Goal: Task Accomplishment & Management: Complete application form

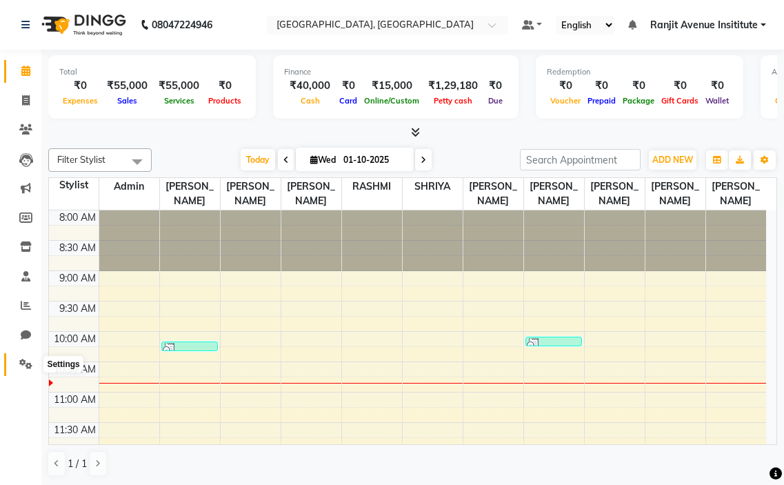
click at [19, 365] on span at bounding box center [26, 365] width 24 height 16
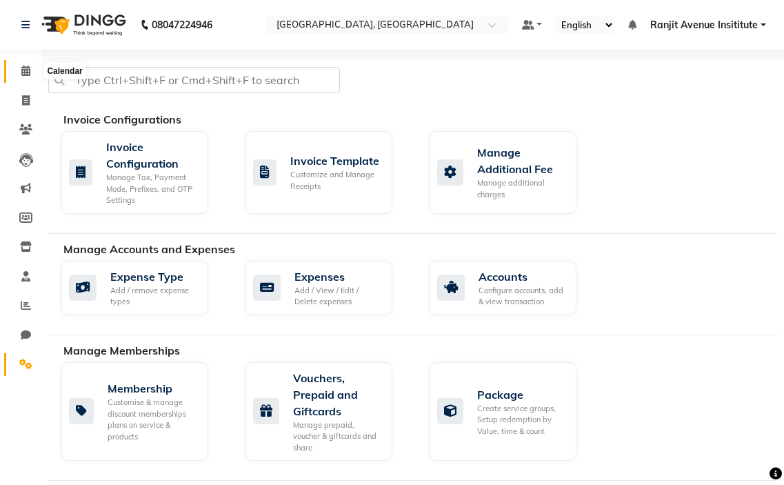
click at [26, 72] on icon at bounding box center [25, 71] width 9 height 10
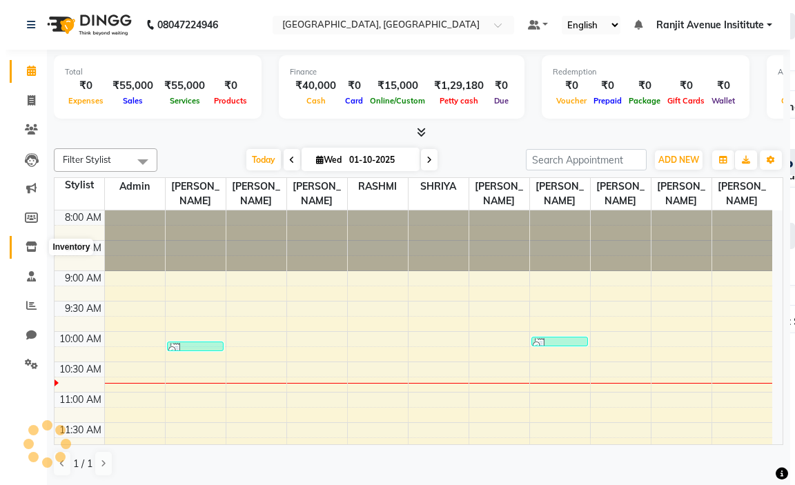
scroll to position [122, 0]
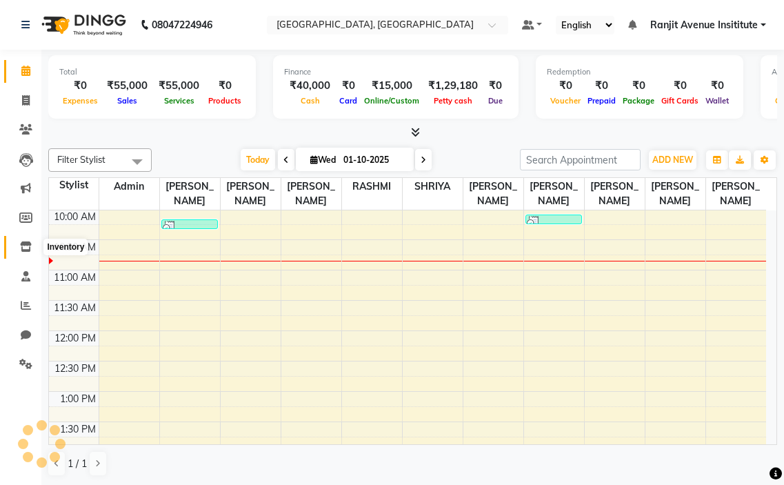
click at [29, 243] on icon at bounding box center [26, 246] width 12 height 10
select select
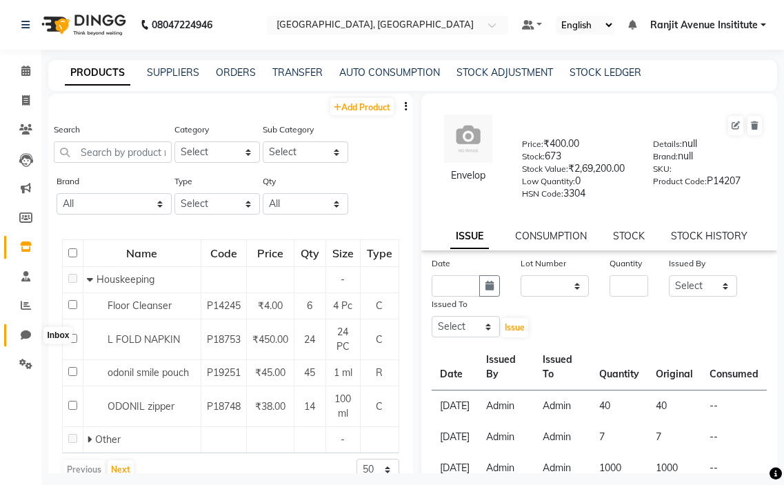
click at [20, 336] on span at bounding box center [26, 336] width 24 height 16
select select "100"
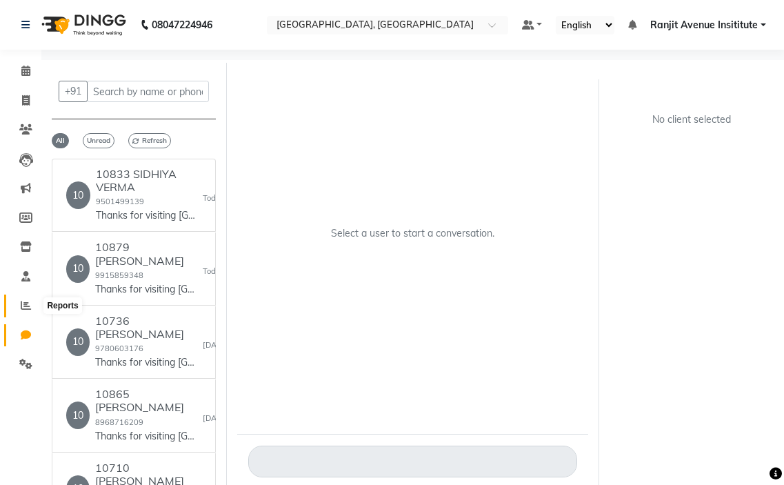
click at [18, 304] on span at bounding box center [26, 306] width 24 height 16
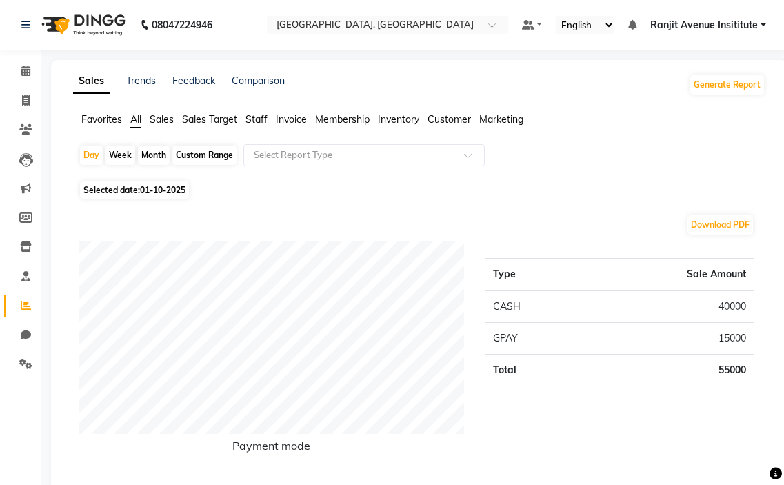
click at [19, 23] on div "08047224946" at bounding box center [117, 25] width 212 height 39
click at [23, 22] on icon at bounding box center [25, 25] width 8 height 10
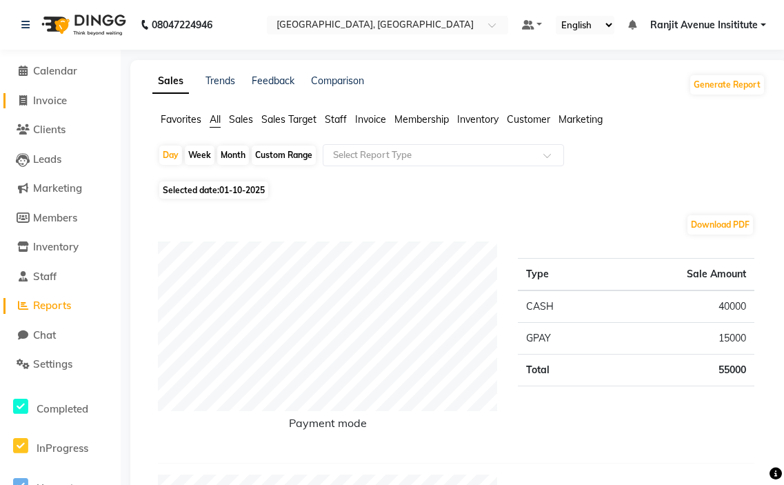
click at [53, 99] on span "Invoice" at bounding box center [50, 100] width 34 height 13
select select "8033"
select select "service"
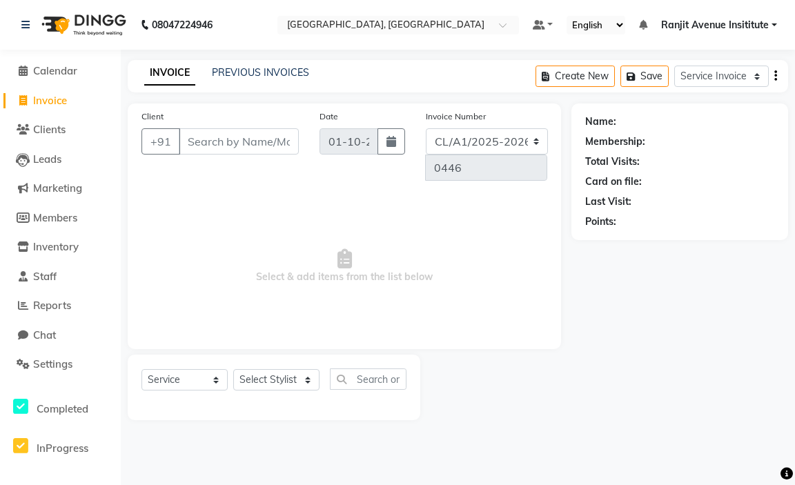
click at [217, 135] on input "Client" at bounding box center [239, 141] width 120 height 26
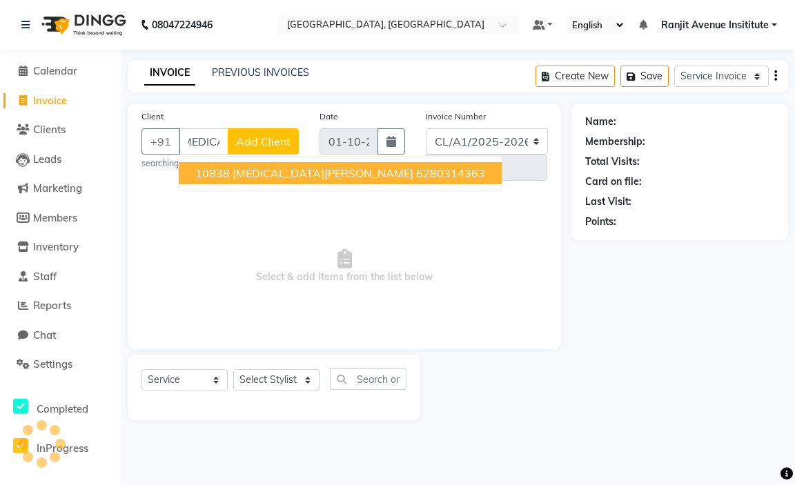
scroll to position [0, 16]
click at [416, 168] on ngb-highlight "6280314363" at bounding box center [450, 173] width 69 height 14
type input "6280314363"
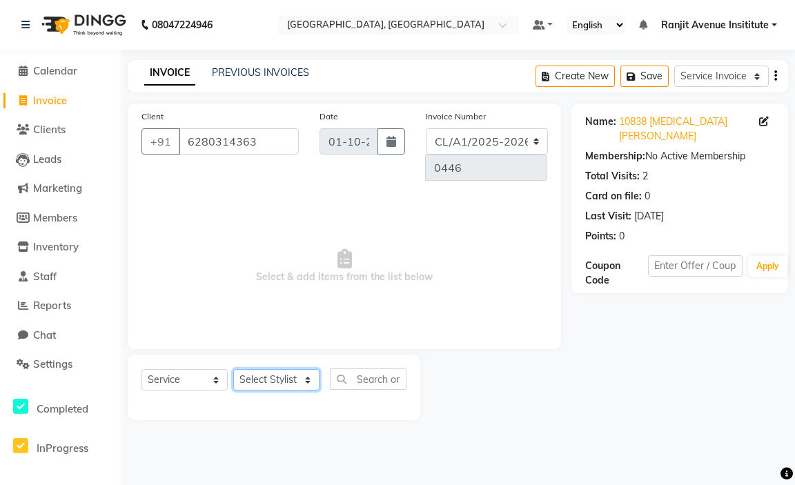
click at [287, 385] on select "Select Stylist Admin [PERSON_NAME] [PERSON_NAME] [PERSON_NAME] Avenue Insititut…" at bounding box center [276, 379] width 86 height 21
select select "71528"
click at [233, 369] on select "Select Stylist Admin [PERSON_NAME] [PERSON_NAME] [PERSON_NAME] Avenue Insititut…" at bounding box center [276, 379] width 86 height 21
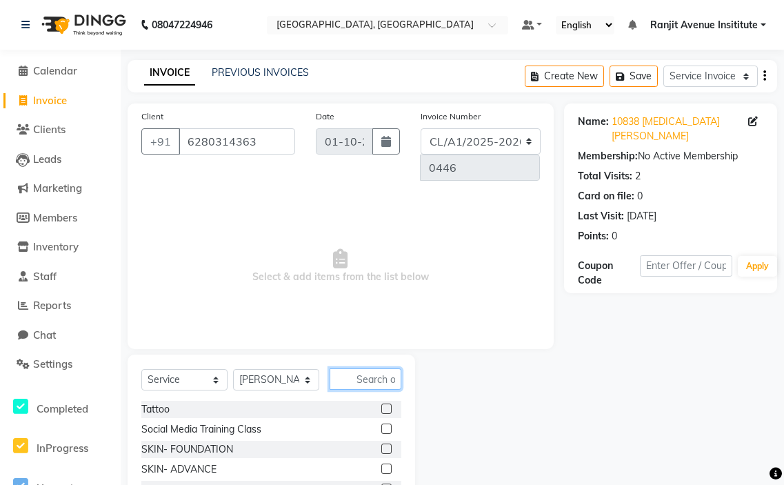
click at [376, 376] on input "text" at bounding box center [366, 378] width 72 height 21
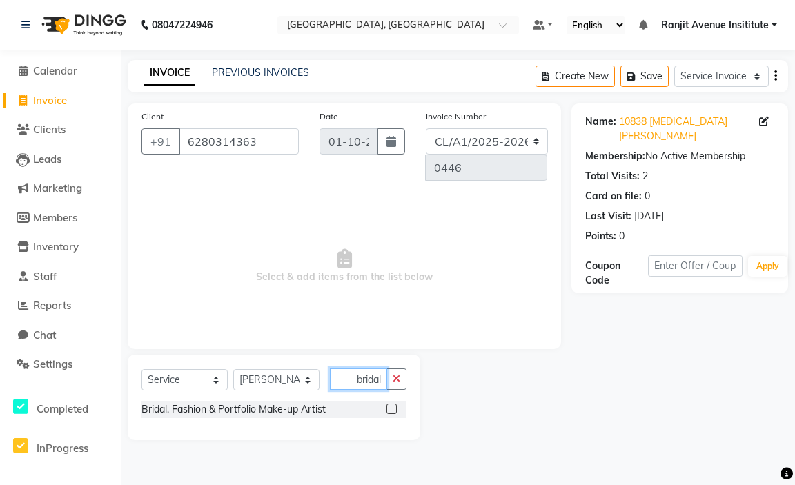
scroll to position [0, 1]
type input "bridal"
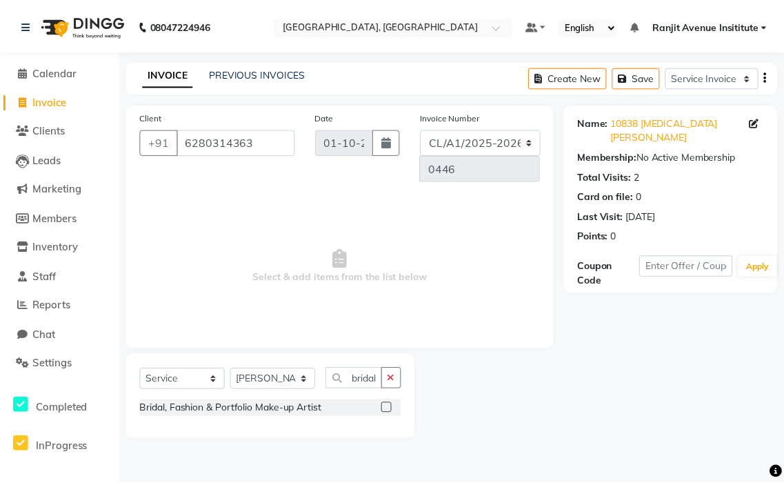
scroll to position [0, 0]
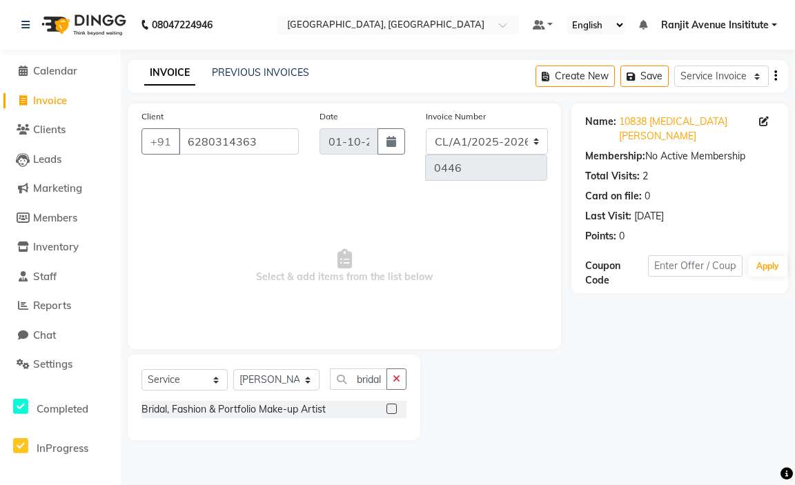
click at [386, 410] on label at bounding box center [391, 409] width 10 height 10
click at [386, 410] on input "checkbox" at bounding box center [390, 409] width 9 height 9
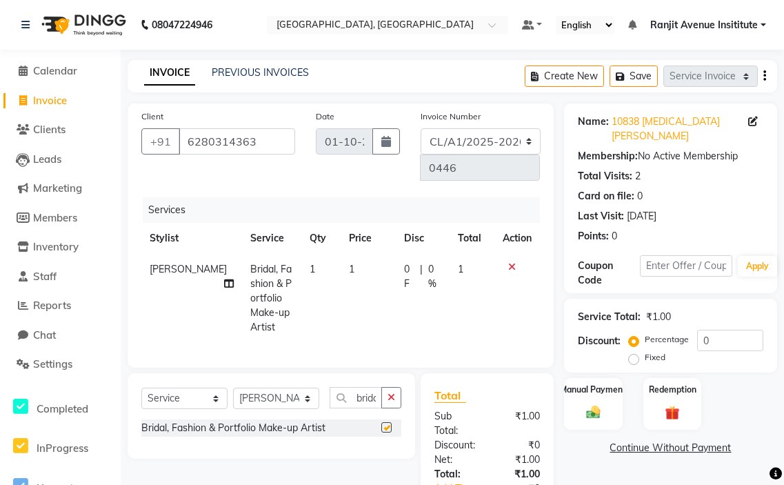
checkbox input "false"
click at [341, 266] on td "1" at bounding box center [368, 298] width 55 height 89
select select "71528"
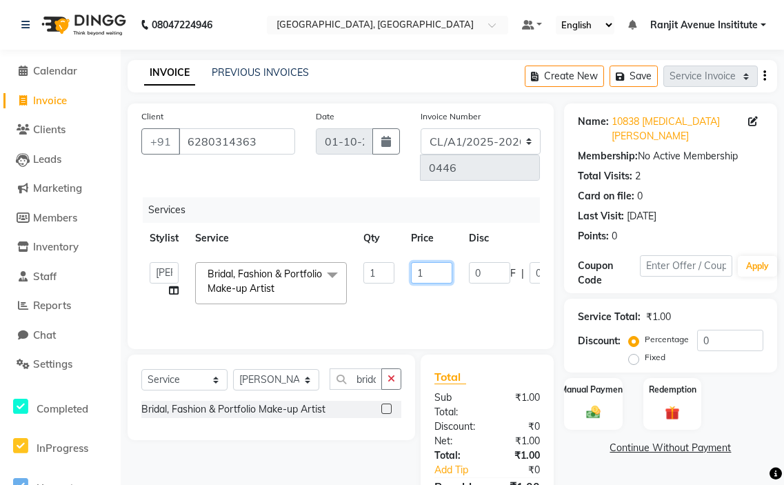
click at [435, 272] on input "1" at bounding box center [431, 272] width 41 height 21
type input "20000"
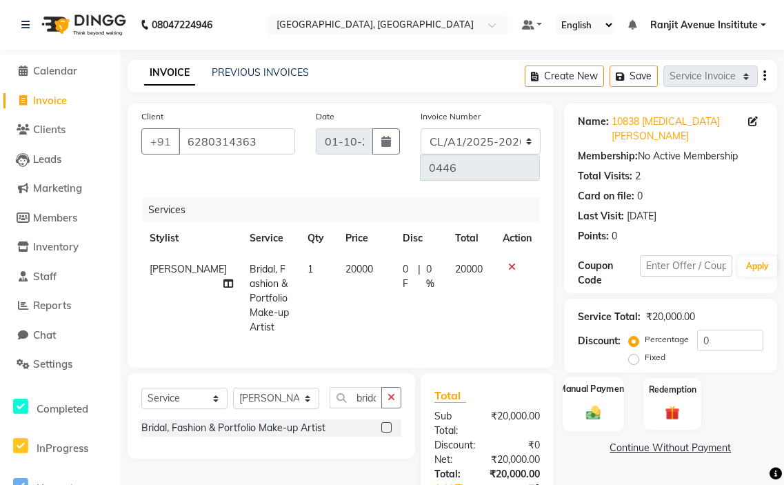
click at [602, 404] on img at bounding box center [593, 412] width 24 height 17
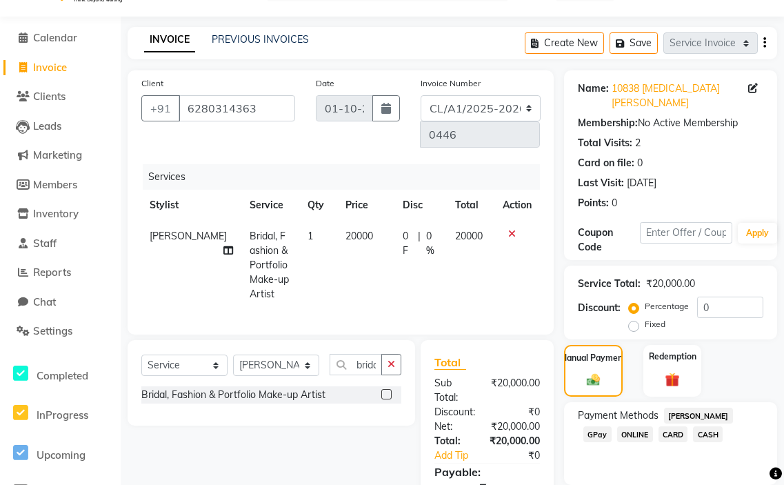
scroll to position [139, 0]
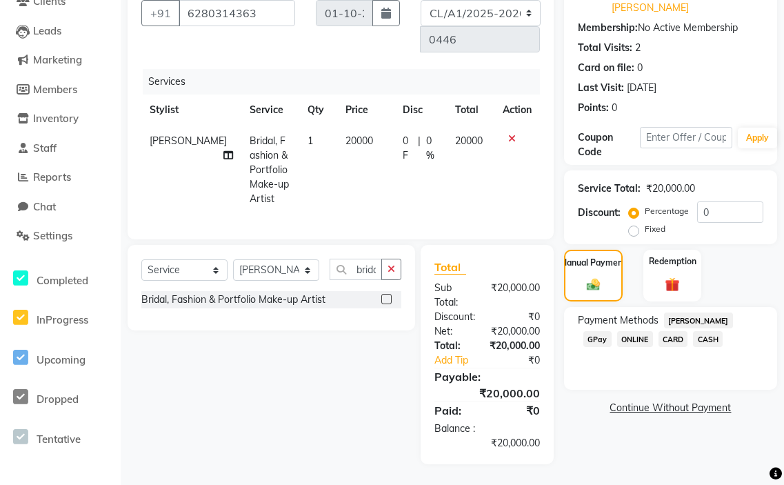
click at [693, 331] on span "CASH" at bounding box center [708, 339] width 30 height 16
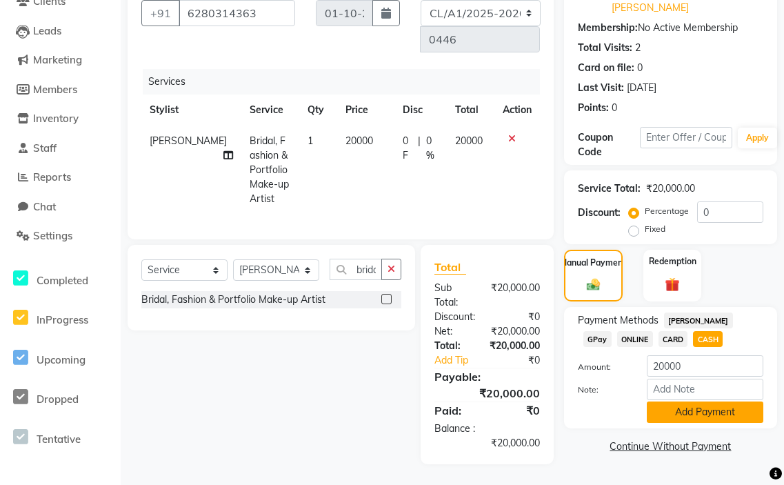
click at [710, 401] on button "Add Payment" at bounding box center [705, 411] width 117 height 21
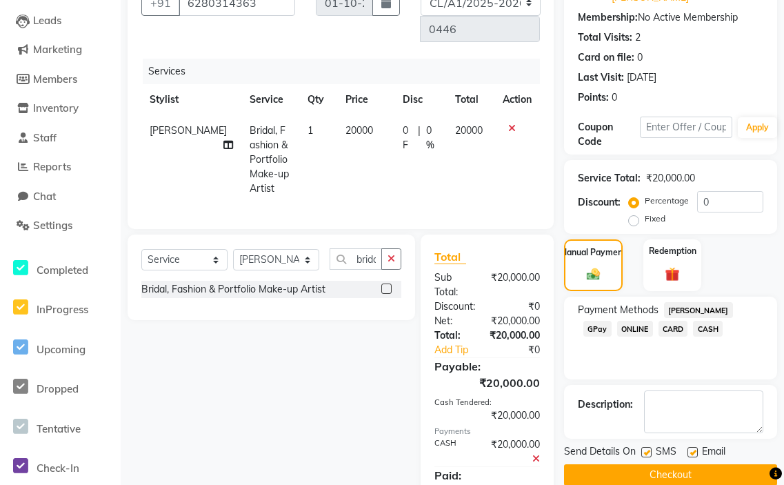
click at [647, 464] on button "Checkout" at bounding box center [670, 474] width 213 height 21
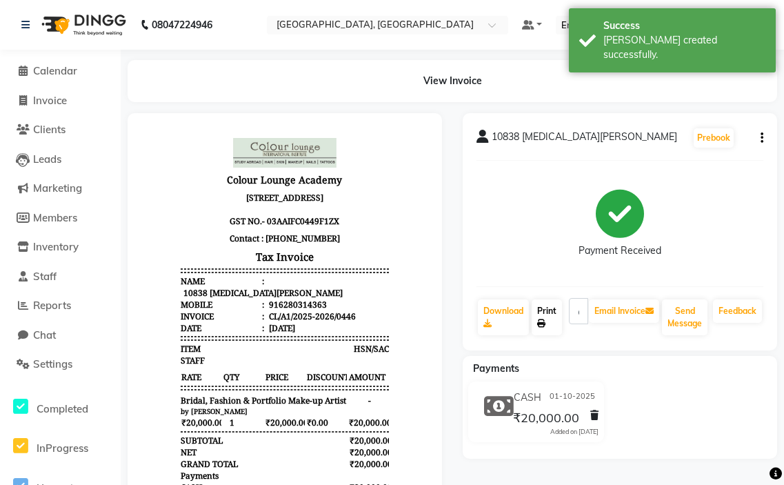
click at [552, 317] on link "Print" at bounding box center [547, 317] width 30 height 36
click at [554, 308] on link "Print" at bounding box center [547, 317] width 30 height 36
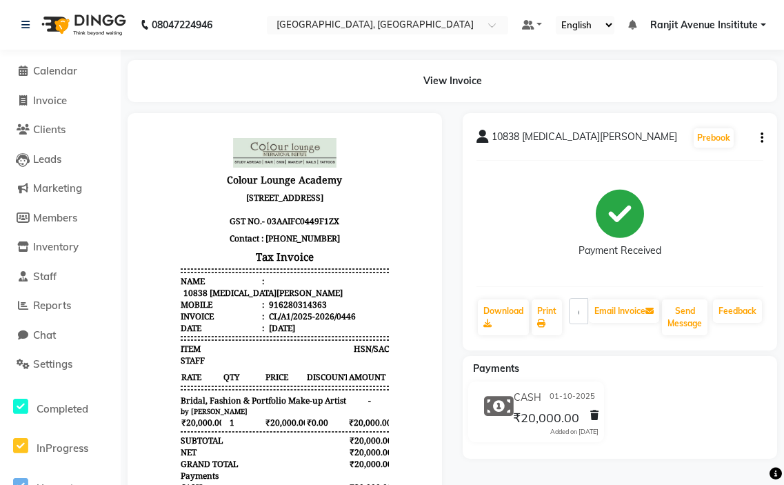
select select "service"
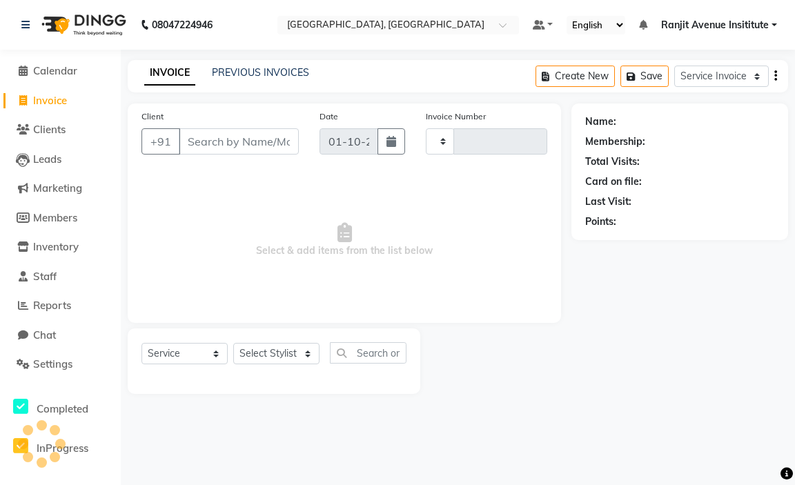
type input "0447"
select select "8033"
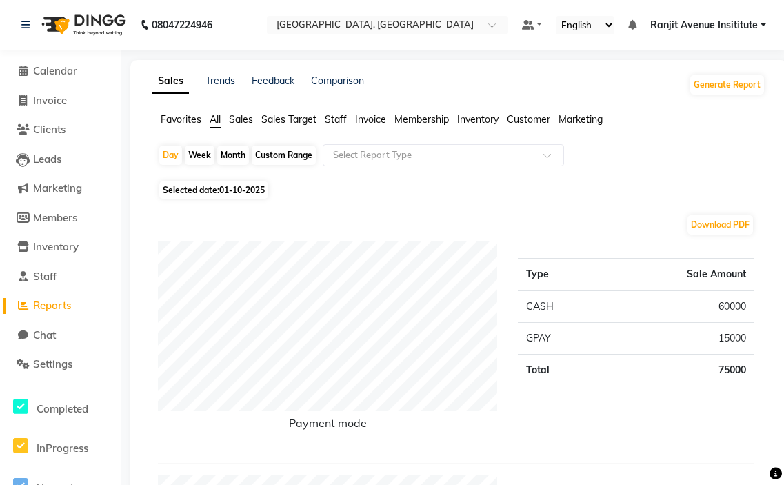
select select "100"
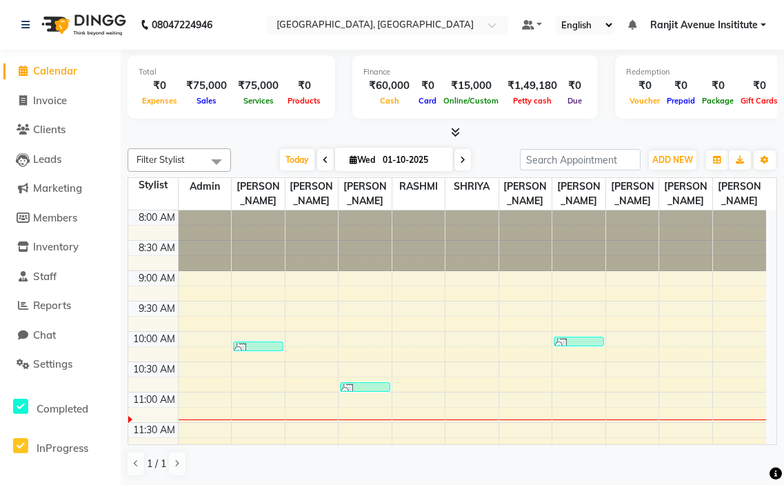
click at [187, 249] on div at bounding box center [205, 240] width 53 height 61
click at [66, 99] on span "Invoice" at bounding box center [50, 100] width 34 height 13
select select "service"
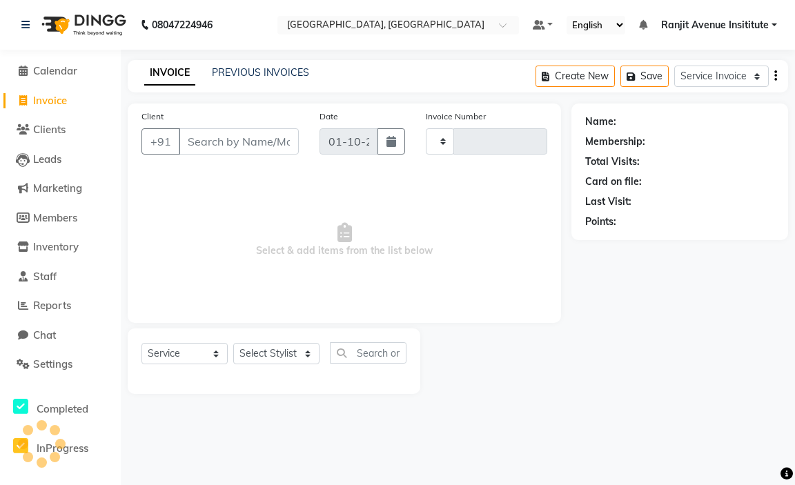
type input "0447"
select select "8033"
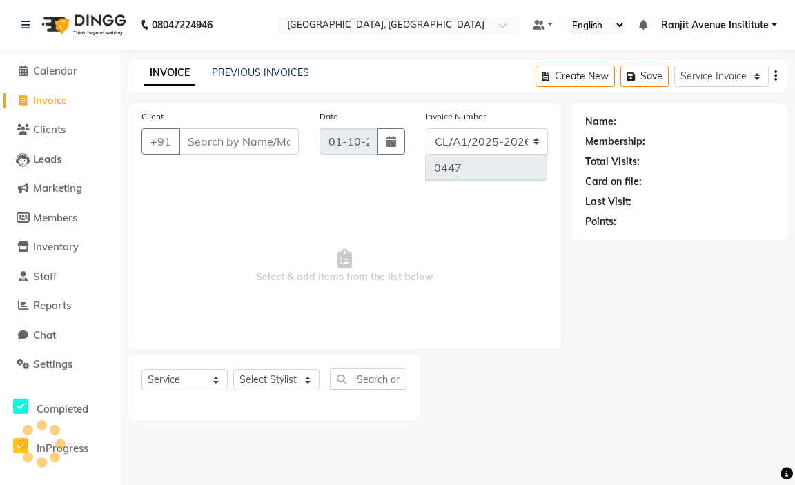
click at [221, 146] on input "Client" at bounding box center [239, 141] width 120 height 26
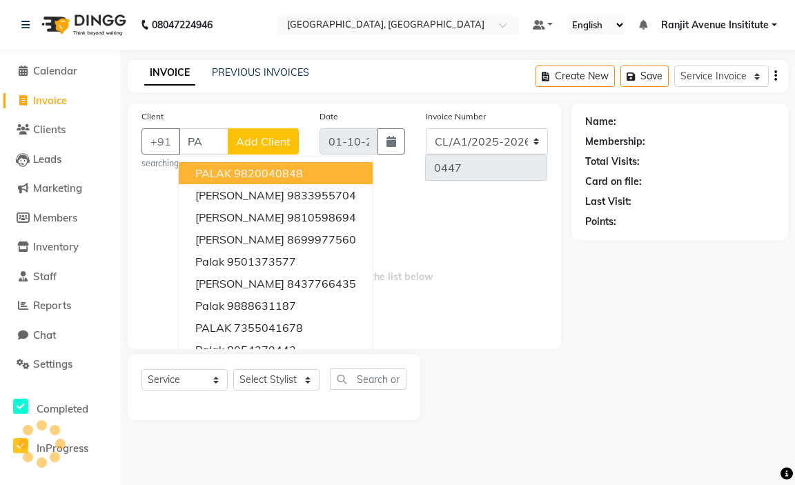
type input "P"
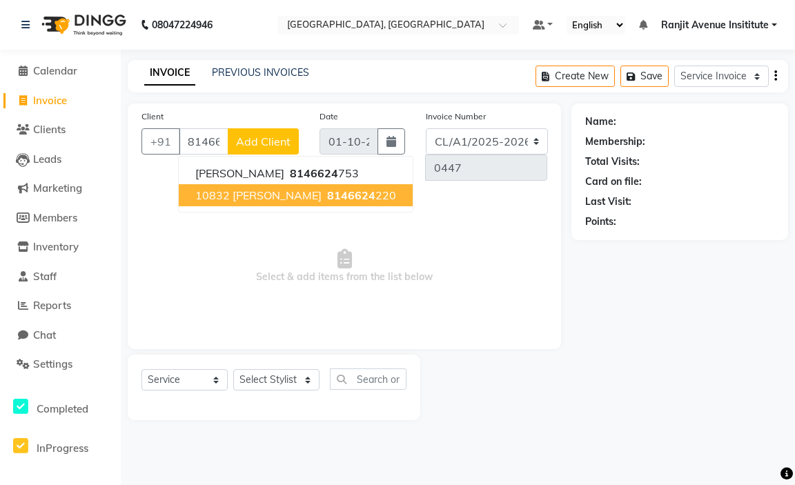
click at [342, 206] on button "10832 [PERSON_NAME] 8146624 220" at bounding box center [296, 195] width 234 height 22
type input "8146624220"
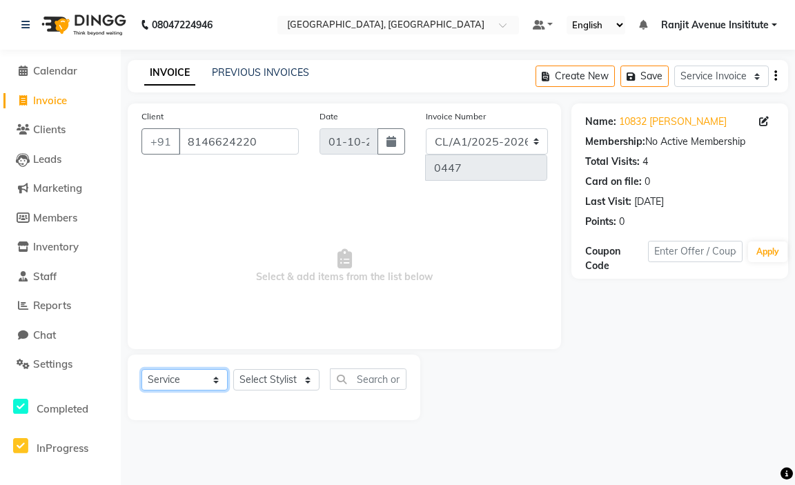
click at [197, 385] on select "Select Service Membership Package Voucher Prepaid Gift Card" at bounding box center [184, 379] width 86 height 21
click at [315, 308] on span "Select & add items from the list below" at bounding box center [344, 266] width 406 height 138
click at [302, 380] on select "Select Stylist Admin [PERSON_NAME] [PERSON_NAME] [PERSON_NAME] Avenue Insititut…" at bounding box center [276, 379] width 86 height 21
select select "71526"
click at [233, 369] on select "Select Stylist Admin [PERSON_NAME] [PERSON_NAME] [PERSON_NAME] Avenue Insititut…" at bounding box center [276, 379] width 86 height 21
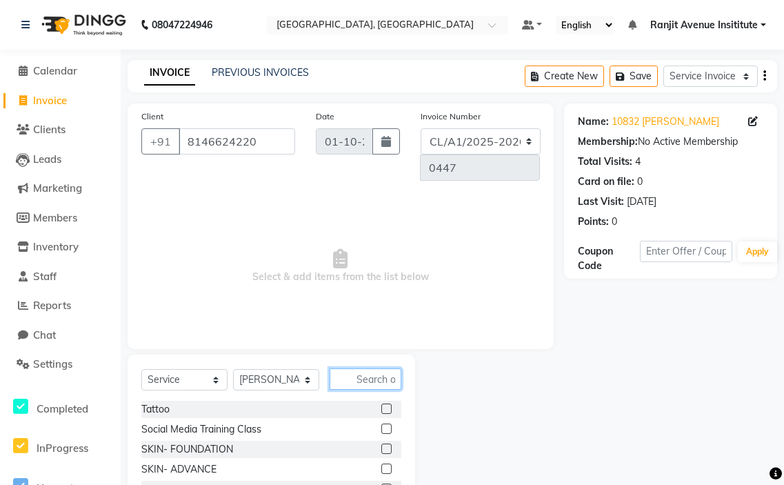
click at [360, 381] on input "text" at bounding box center [366, 378] width 72 height 21
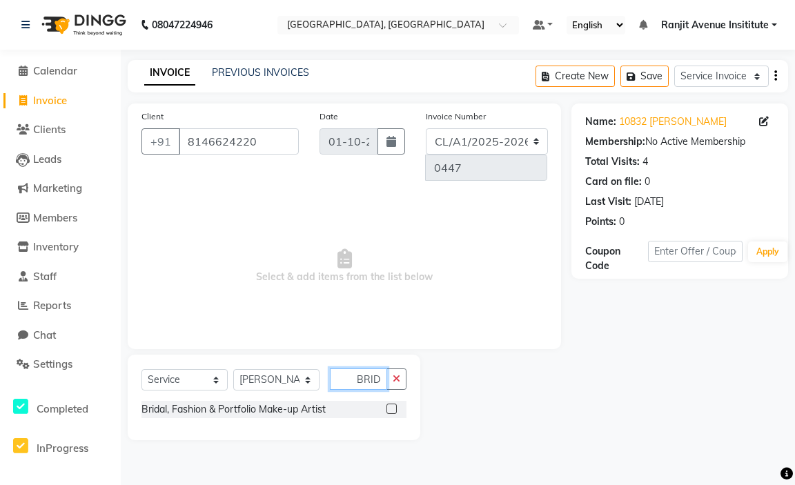
type input "BRID"
click at [397, 410] on div at bounding box center [396, 409] width 20 height 17
click at [395, 408] on label at bounding box center [391, 409] width 10 height 10
click at [395, 408] on input "checkbox" at bounding box center [390, 409] width 9 height 9
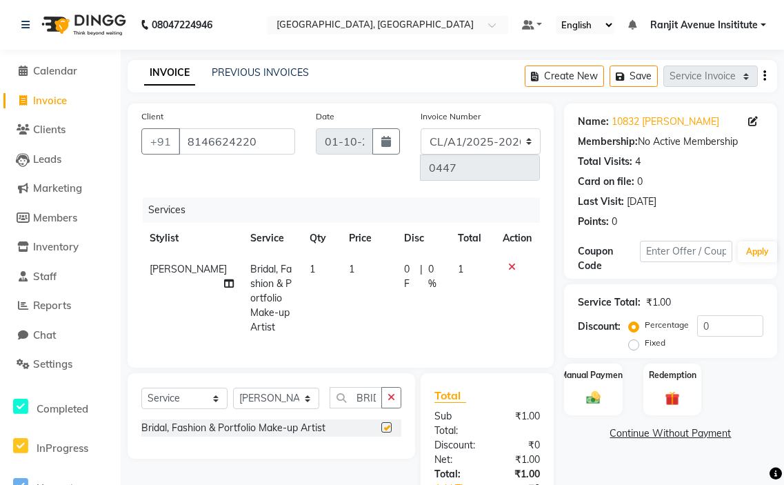
checkbox input "false"
click at [345, 263] on td "1" at bounding box center [368, 298] width 55 height 89
select select "71526"
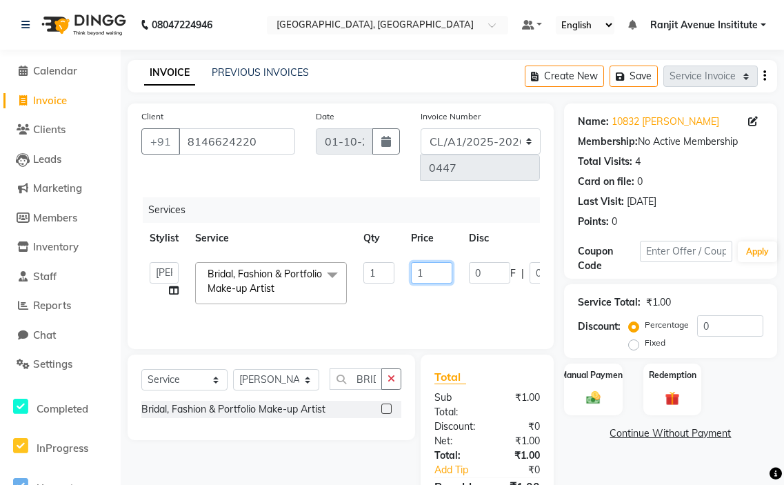
click at [428, 275] on input "1" at bounding box center [431, 272] width 41 height 21
type input "15000"
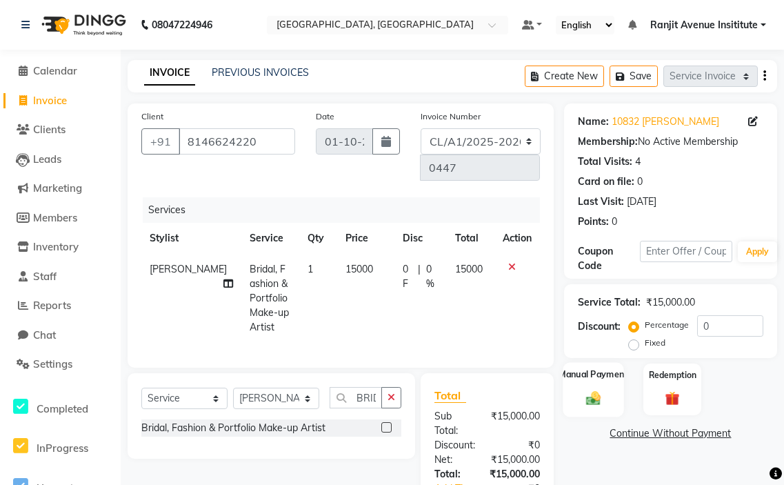
click at [602, 394] on img at bounding box center [593, 398] width 24 height 17
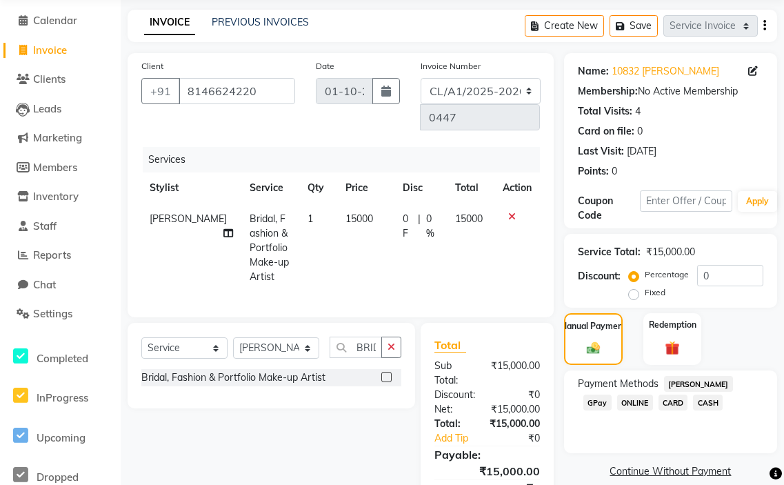
scroll to position [138, 0]
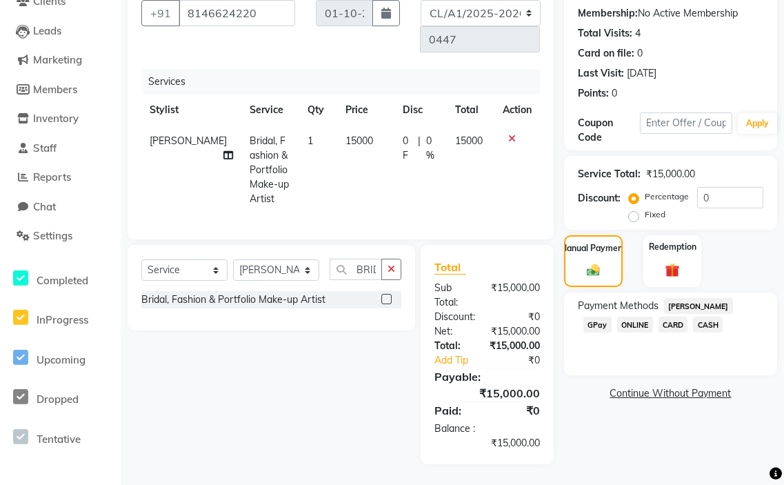
click at [612, 317] on span "GPay" at bounding box center [598, 325] width 28 height 16
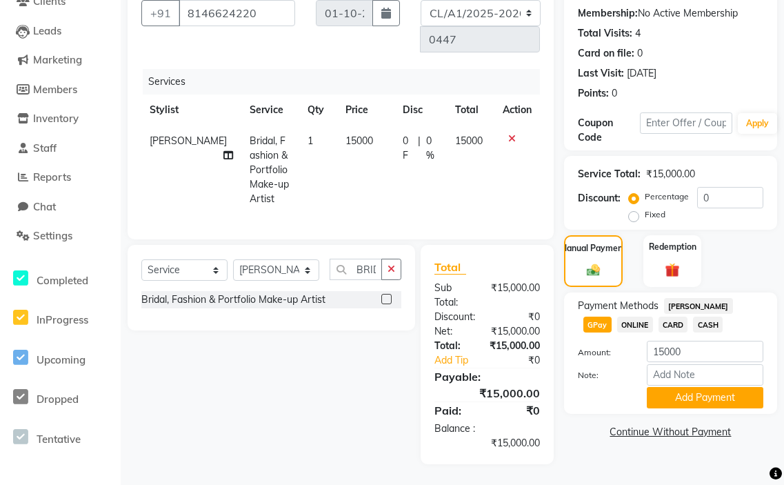
scroll to position [139, 0]
click at [695, 388] on button "Add Payment" at bounding box center [705, 397] width 117 height 21
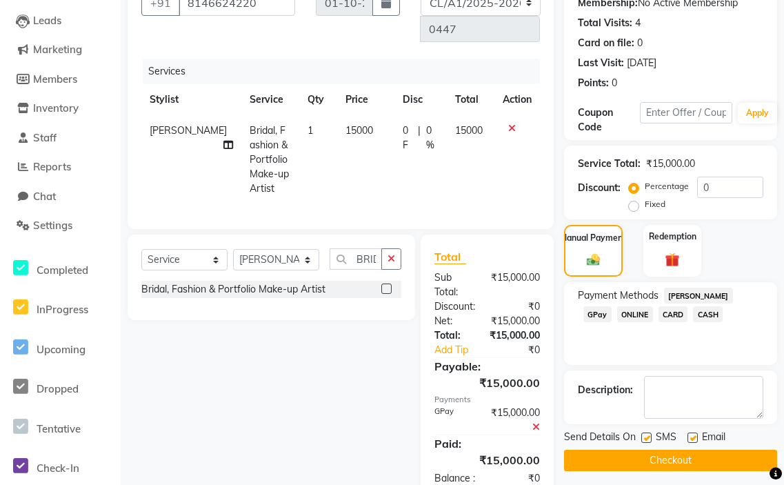
click at [668, 461] on button "Checkout" at bounding box center [670, 460] width 213 height 21
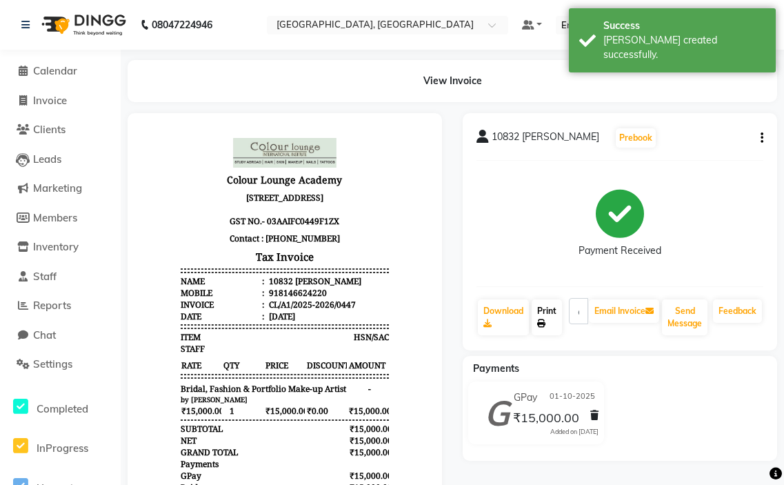
click at [546, 314] on link "Print" at bounding box center [547, 317] width 30 height 36
click at [544, 319] on icon at bounding box center [541, 323] width 8 height 8
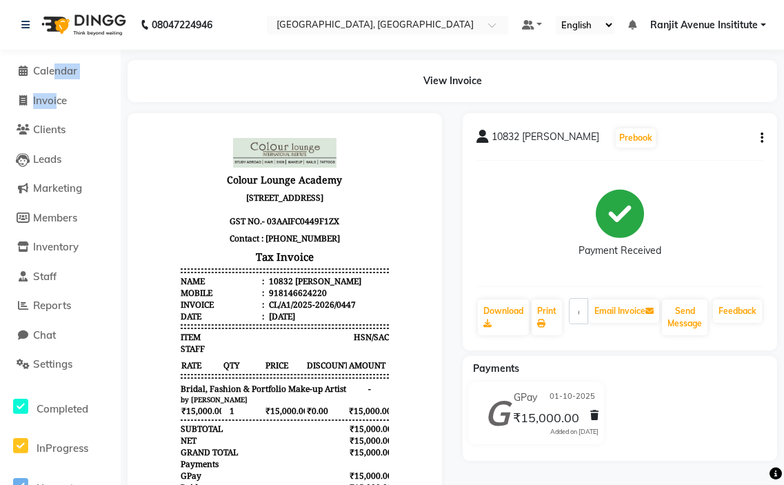
click at [51, 84] on ul "Calendar Invoice Clients Leads Marketing Members Inventory Staff Reports Chat S…" at bounding box center [60, 436] width 121 height 759
click at [71, 79] on link "Calendar" at bounding box center [60, 71] width 114 height 16
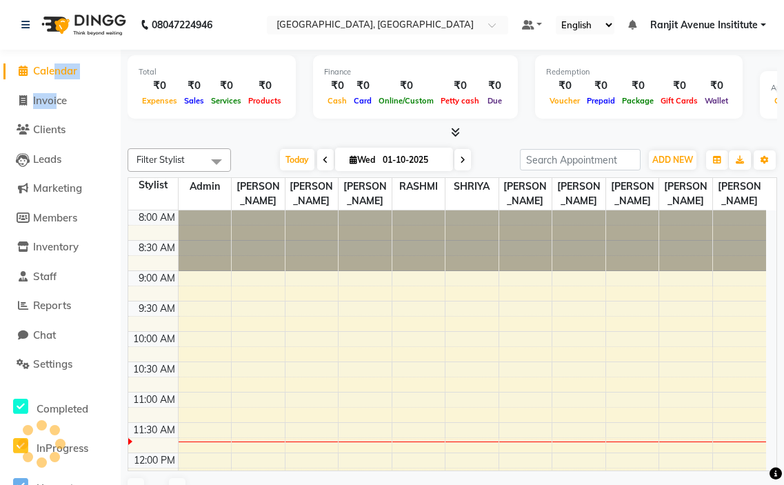
scroll to position [183, 0]
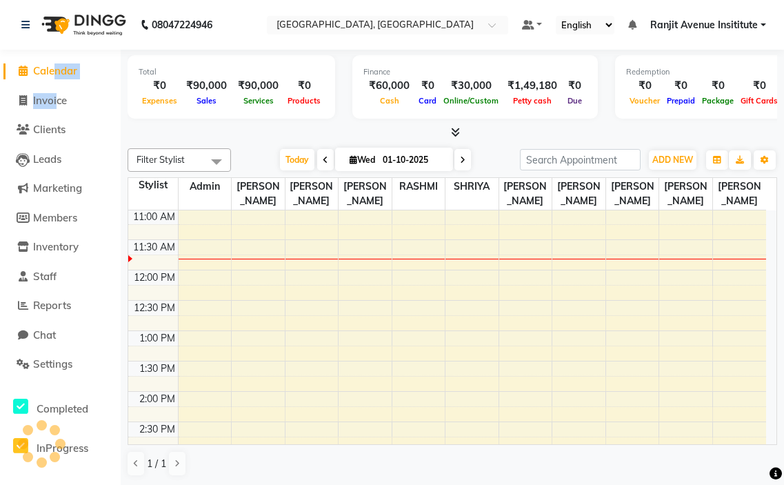
click at [67, 63] on li "Calendar" at bounding box center [60, 72] width 121 height 30
